Goal: Communication & Community: Share content

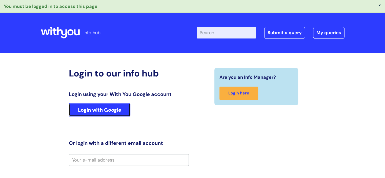
click at [73, 110] on link "Login with Google" at bounding box center [100, 109] width 62 height 13
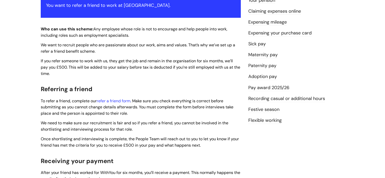
scroll to position [111, 0]
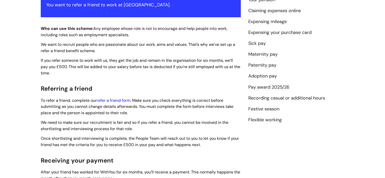
click at [116, 99] on link "refer a friend form" at bounding box center [114, 100] width 34 height 5
